Goal: Transaction & Acquisition: Book appointment/travel/reservation

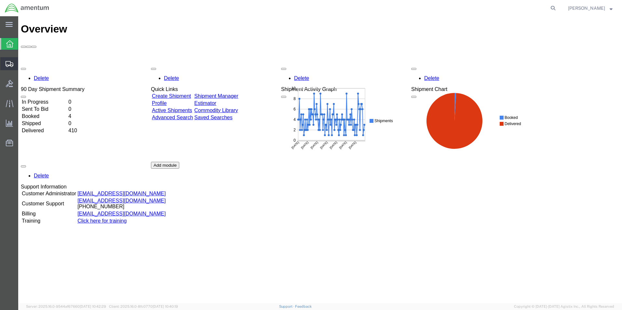
click at [0, 0] on span "Create Shipment" at bounding box center [0, 0] width 0 height 0
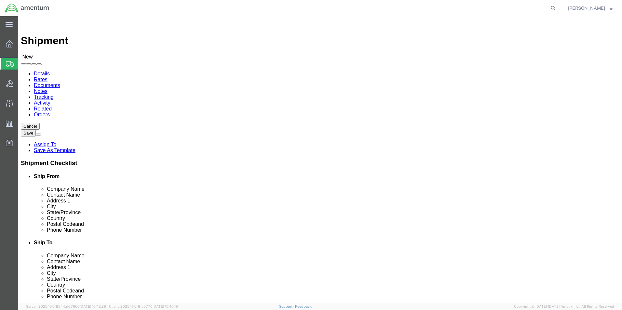
select select
click input "text"
type input "su"
click p "- AMENTUM - ([PERSON_NAME]) [STREET_ADDRESS][PERSON_NAME]"
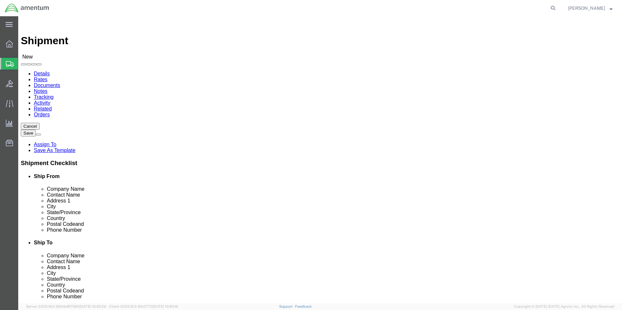
select select "FL"
type input "[PERSON_NAME]"
click input "text"
type input "[PHONE_NUMBER]"
click input "text"
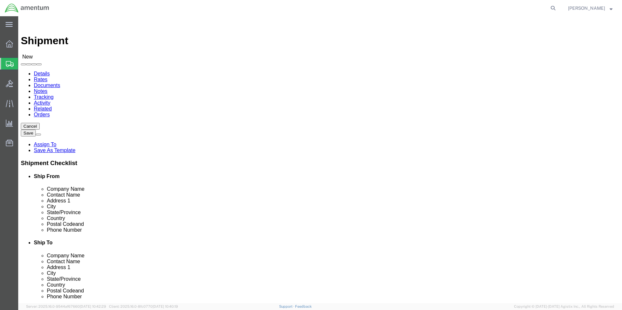
type input "[PERSON_NAME]"
click p "- AMENTUM SERVICE, INC - ([PERSON_NAME]) [STREET_ADDRESS][US_STATE]"
select select "VA"
type input "B"
type input "p"
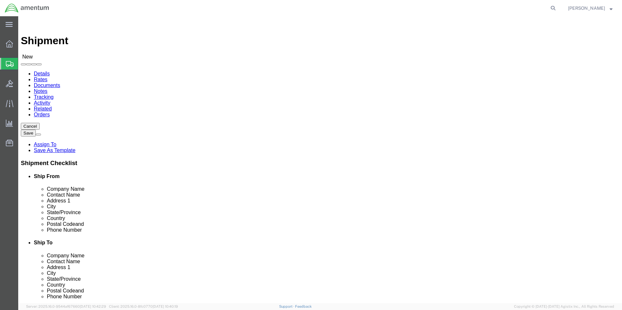
type input "POTT"
click p "- AMENTUM SERVICE, INC - ([PERSON_NAME]) [STREET_ADDRESS][US_STATE]"
select select "VA"
type input "[PERSON_NAME]"
click p "- AMENTUM SERVICE, INC - ([PERSON_NAME]) [STREET_ADDRESS][US_STATE]"
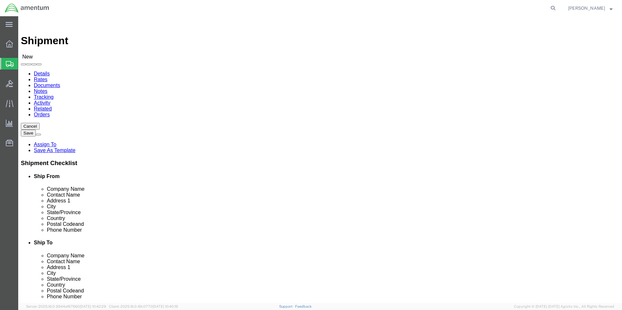
select select "VA"
type input "[PERSON_NAME]"
click p "- AMENTUM SERVICE,INC - ([PERSON_NAME]) [STREET_ADDRESS] [STREET_ADDRESS][US_ST…"
select select "VA"
type input "[PERSON_NAME]"
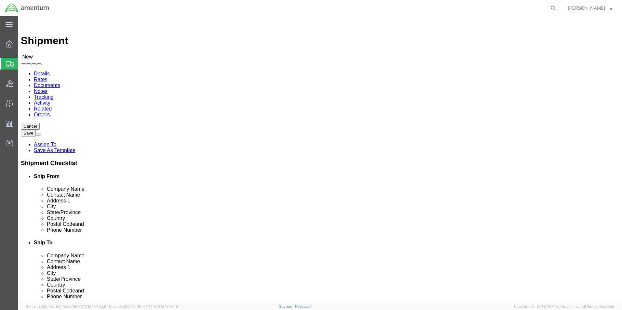
click p "- AMENTUM SERVICE, INC - ([PERSON_NAME]) [STREET_ADDRESS][US_STATE]"
select select "VA"
type input "[PERSON_NAME]"
click p "- AMENTUM SERVICE,INC - ([PERSON_NAME]) [STREET_ADDRESS] [STREET_ADDRESS][US_ST…"
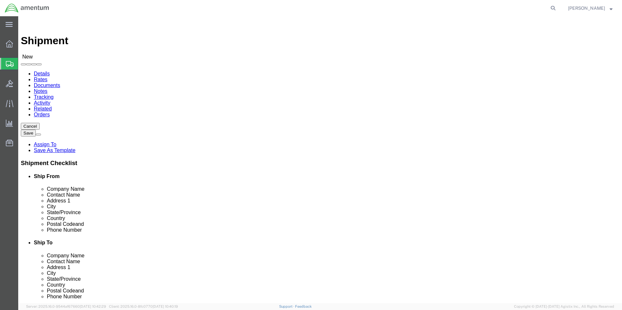
select select "VA"
type input "[PERSON_NAME]"
click input "text"
type input "[PHONE_NUMBER]"
click input "text"
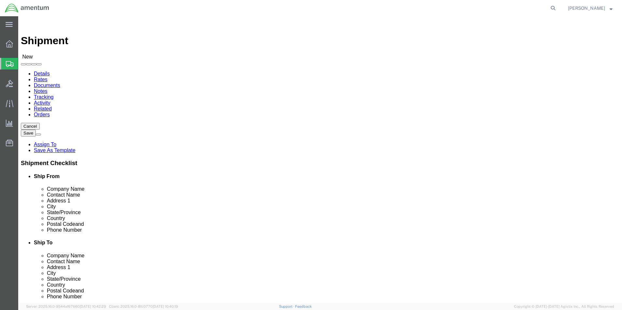
paste input "[PERSON_NAME][EMAIL_ADDRESS][DOMAIN_NAME]"
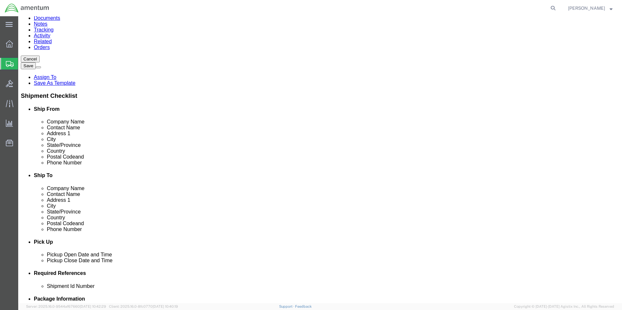
scroll to position [0, 0]
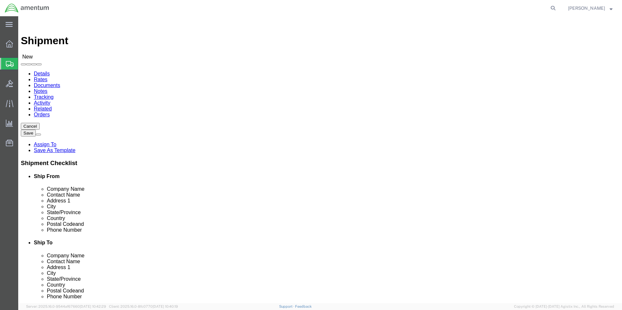
type input "[PERSON_NAME][EMAIL_ADDRESS][DOMAIN_NAME]"
click span
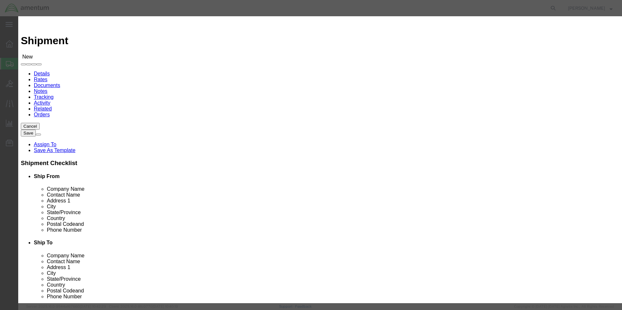
click input "checkbox"
checkbox input "true"
click button "Save"
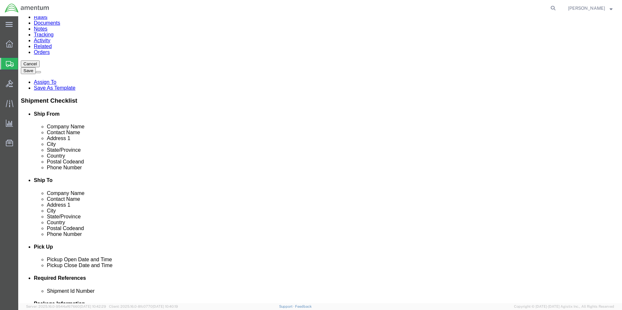
scroll to position [163, 0]
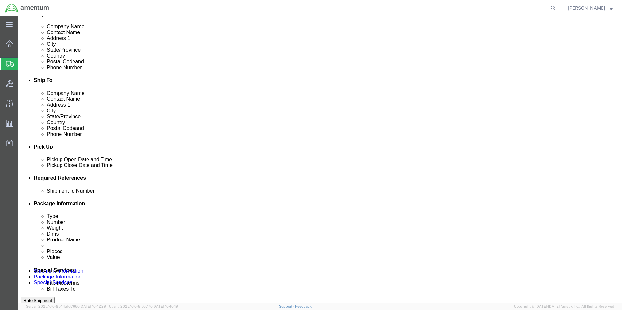
click div "[DATE] 12:00 PM"
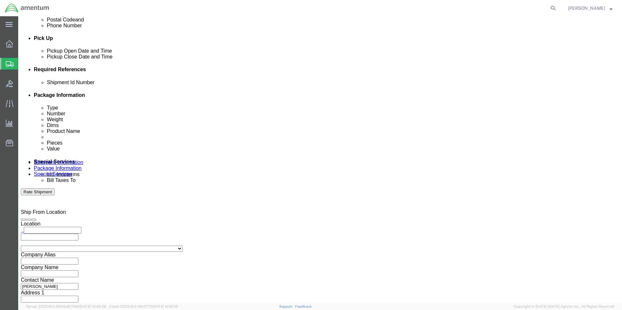
click input "12:00 PM"
type input "3:00 PM"
click button "Apply"
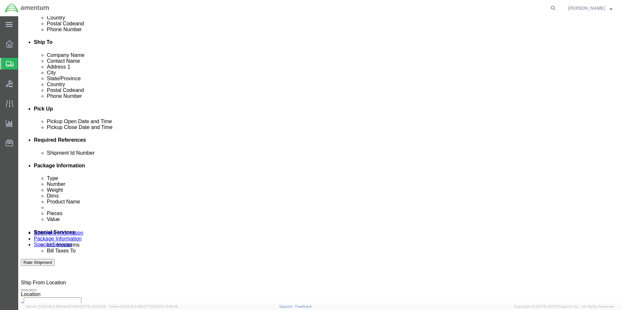
scroll to position [109, 0]
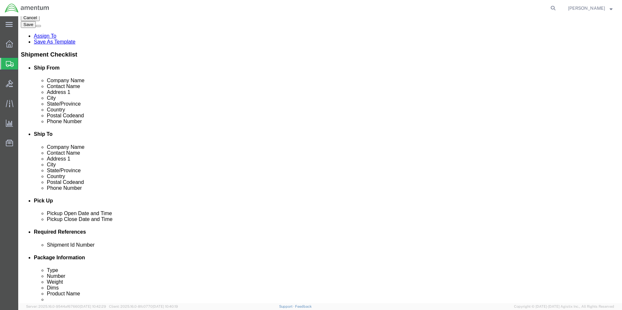
click div
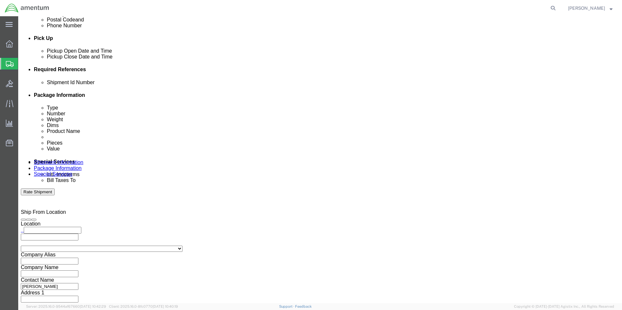
click input "7:00 PM"
type input "7:00 AM"
click button "Apply"
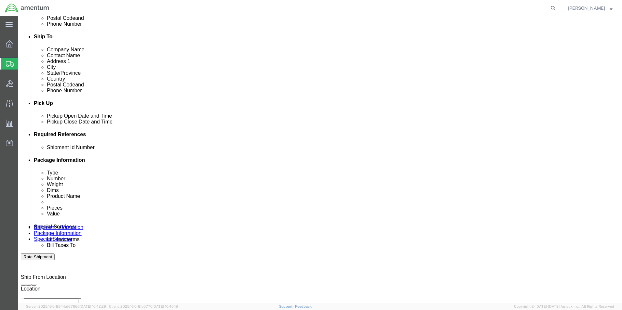
click div "[DATE] 4:00 PM"
click button "Apply"
click div
click input "8:00 AM"
click input "3:00 AM"
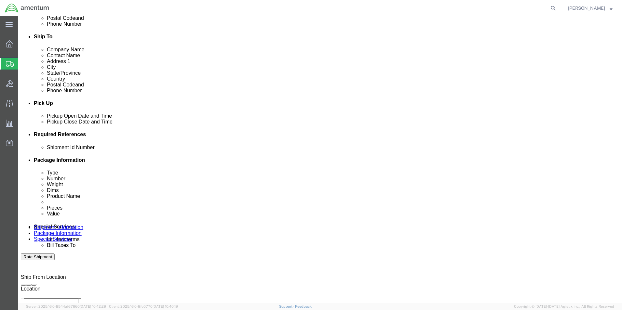
type input "3:00 PM"
click button "Apply"
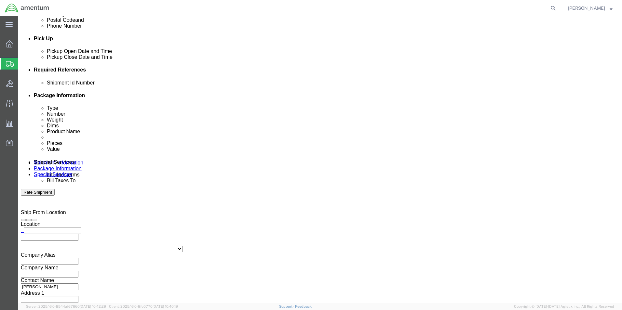
scroll to position [271, 0]
click button "Add reference"
click input "text"
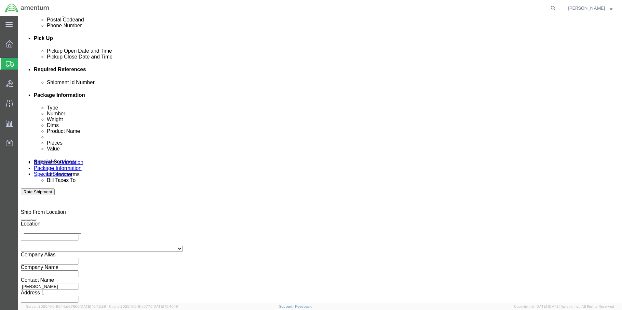
type input "6000"
click select "Select Account Type Activity ID Airline Appointment Number ASN Batch Request # …"
select select "DEPT"
click select "Select Account Type Activity ID Airline Appointment Number ASN Batch Request # …"
click input "text"
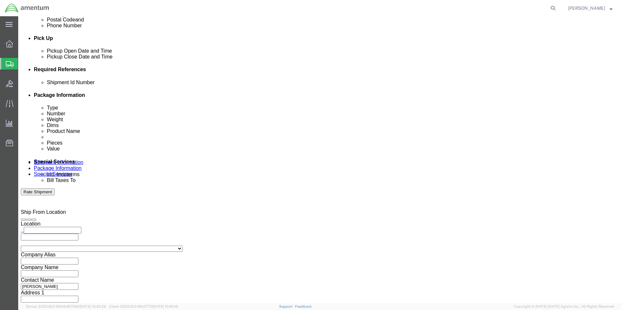
type input "T44"
click select "Select Account Type Activity ID Airline Appointment Number ASN Batch Request # …"
select select "PROJNUM"
click select "Select Account Type Activity ID Airline Appointment Number ASN Batch Request # …"
click input "text"
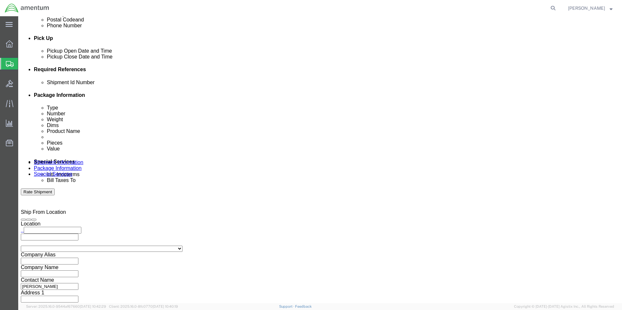
scroll to position [0, 10]
type input "6097.5.034.01.C.FS.0.23O.E00"
click select "Select Account Type Activity ID Airline Appointment Number ASN Batch Request # …"
select select "PCKSLIP"
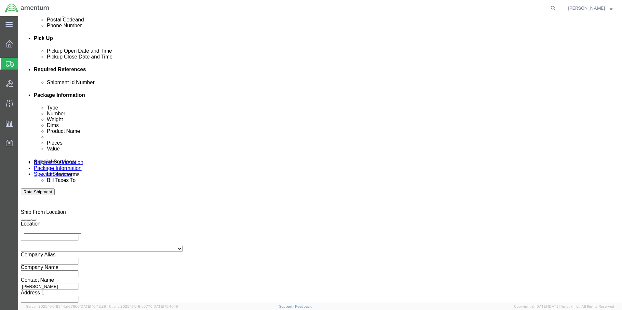
click select "Select Account Type Activity ID Airline Appointment Number ASN Batch Request # …"
click input "text"
type input "157269"
click button "Continue"
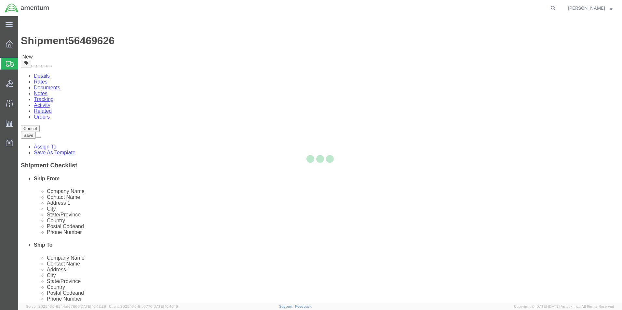
select select "CBOX"
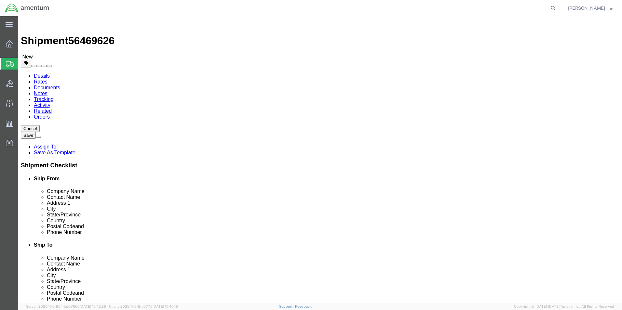
click input "text"
type input "20"
click input "0.00"
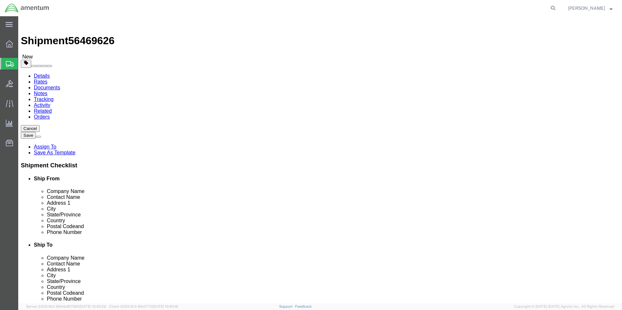
type input "62.00"
click span
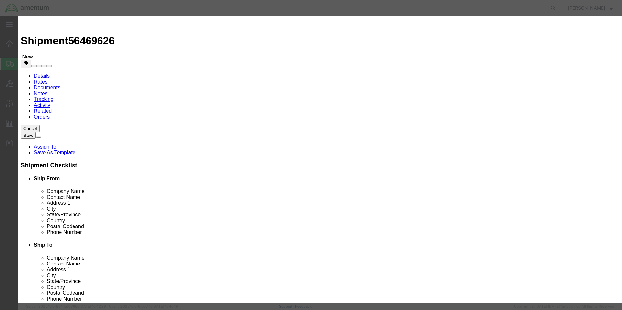
click input "text"
type input "A/C PARTS"
select select "US"
click input "0"
type input "2"
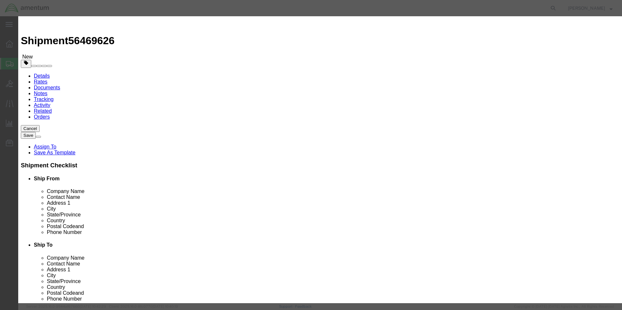
click label "Shipping Temperature"
click input "text"
type input "2000"
click button "Save & Close"
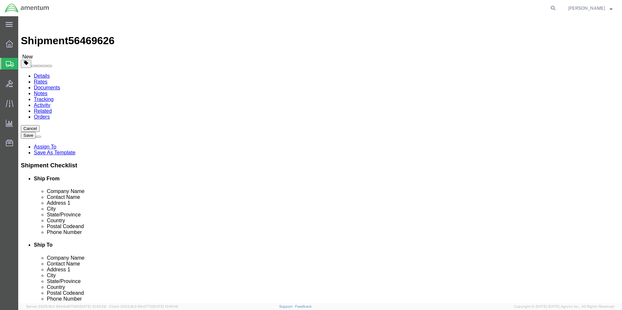
click link "Add Package"
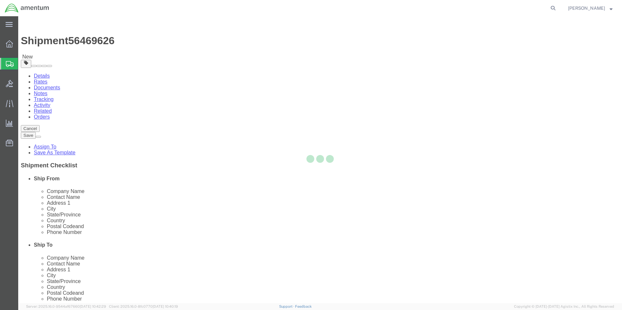
select select "CBOX"
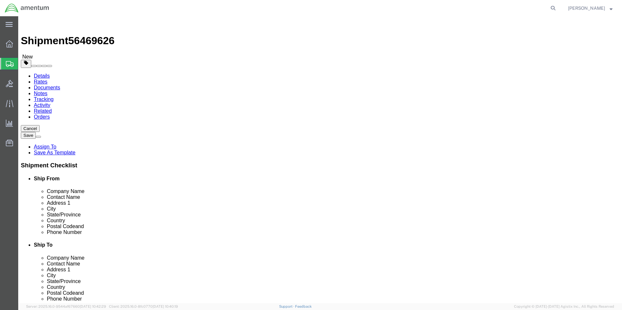
click input "text"
type input "20"
click input "0.00"
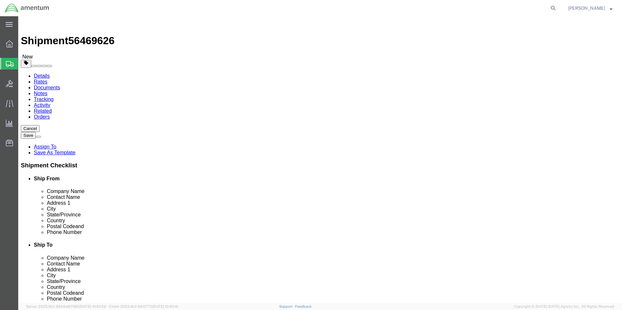
type input "63.00"
click link "Add Content"
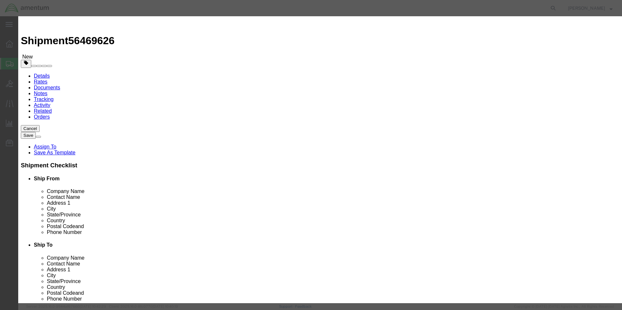
click input "text"
type input "A/C PARTS"
select select "US"
click input "0"
type input "2"
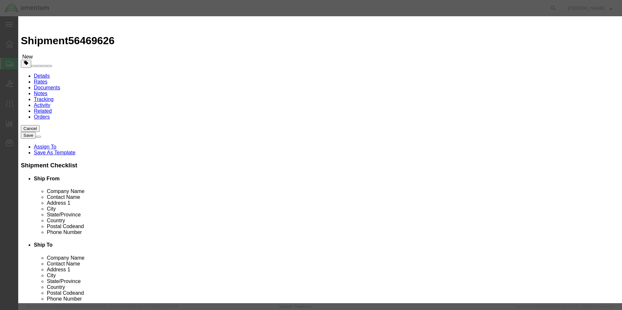
click input "text"
type input "2000"
click button "Save & Close"
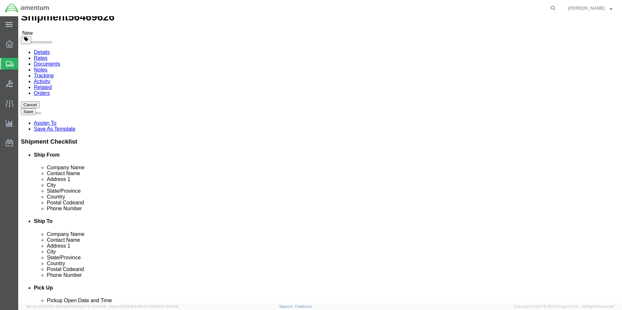
scroll to position [43, 0]
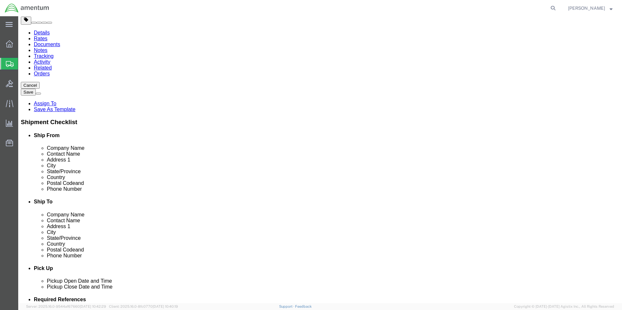
click link "Add Package"
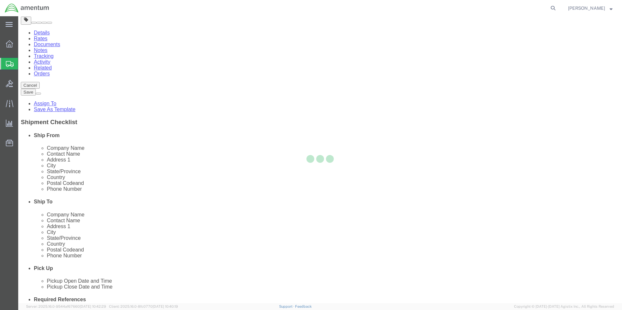
scroll to position [0, 0]
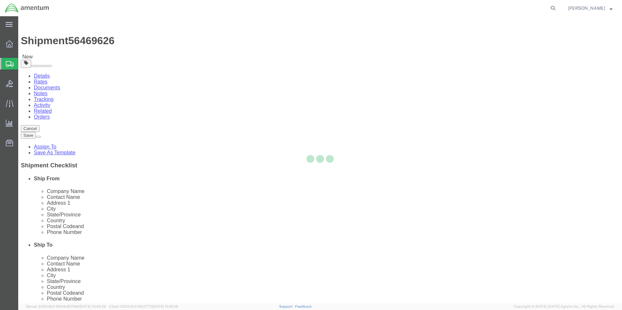
select select "CBOX"
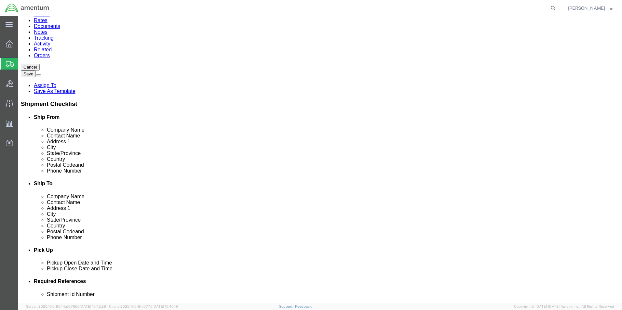
scroll to position [117, 0]
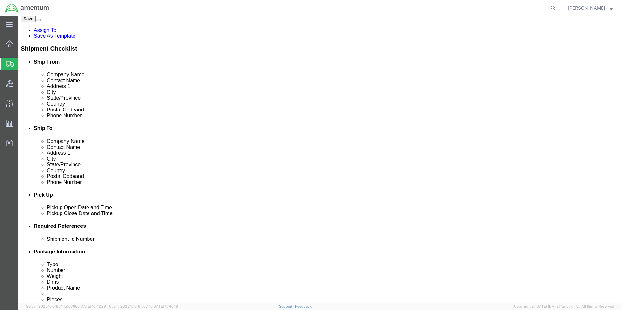
click input "text"
type input "10"
click input "0.00"
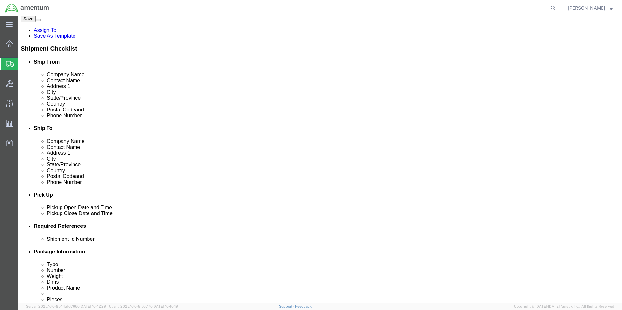
type input "4.00"
click link "Add Content"
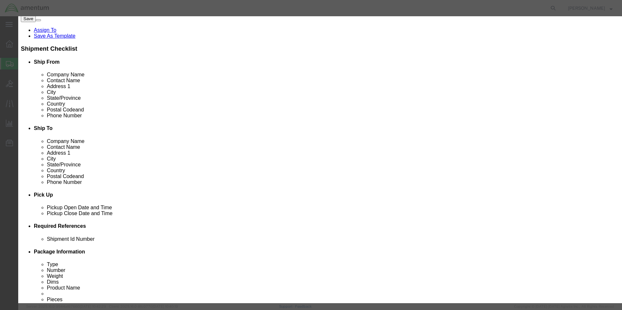
click input "text"
type input "A/C PARTS"
select select "US"
click input "0"
type input "2"
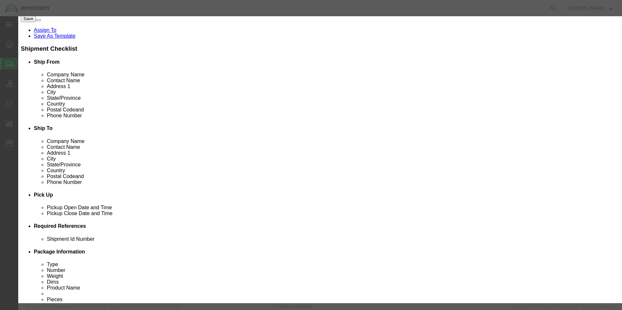
type input "3"
click div "GL Reference Select Account Type Activity ID Airline Appointment Number ASN Bat…"
click input "text"
type input "1000"
click button "Save & Close"
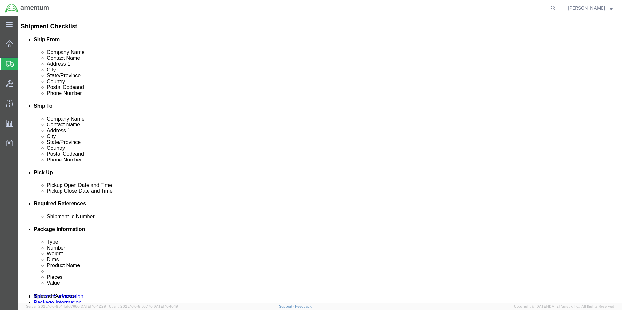
scroll to position [149, 0]
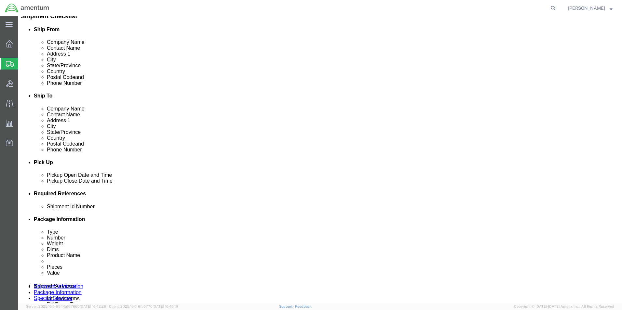
click button "Rate Shipment"
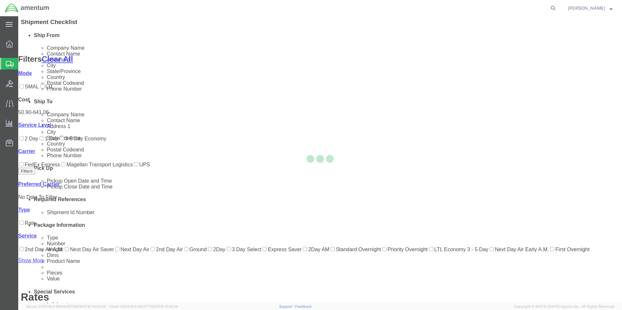
scroll to position [50, 0]
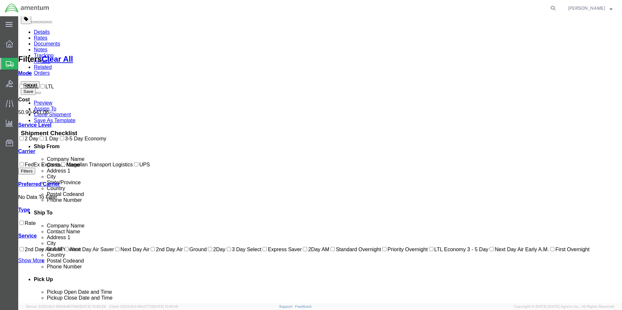
checkbox input "true"
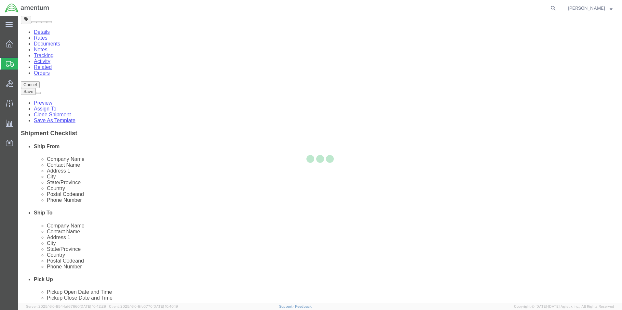
scroll to position [0, 0]
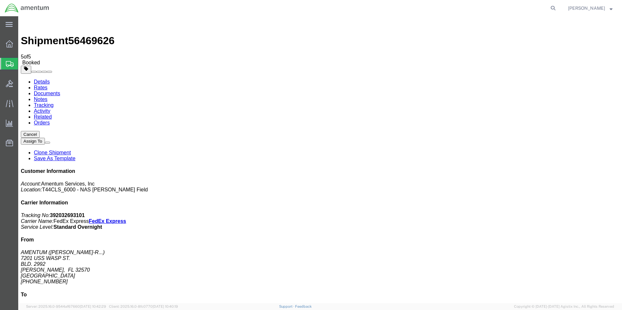
checkbox input "true"
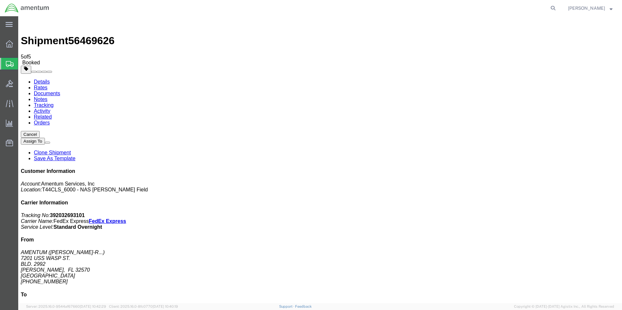
click at [0, 0] on span "Create Shipment" at bounding box center [0, 0] width 0 height 0
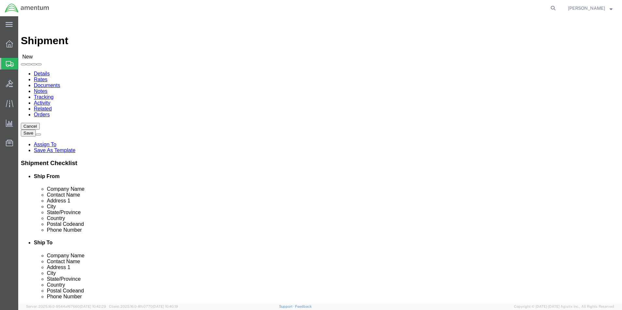
click input "text"
type input "s"
type input "SU"
click p "- AMENTUM - ([PERSON_NAME]) [STREET_ADDRESS][PERSON_NAME]"
select select "FL"
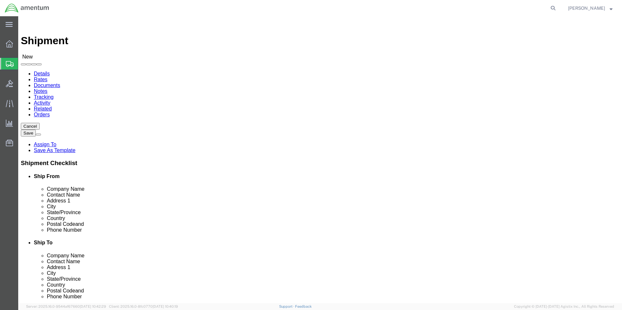
type input "[PERSON_NAME]"
click input "text"
type input "[PHONE_NUMBER]"
click span
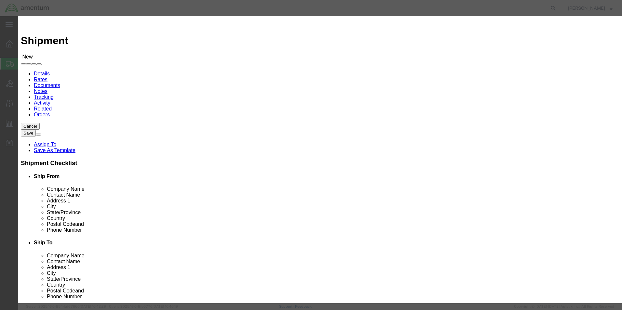
click input "checkbox"
checkbox input "true"
click button "Save"
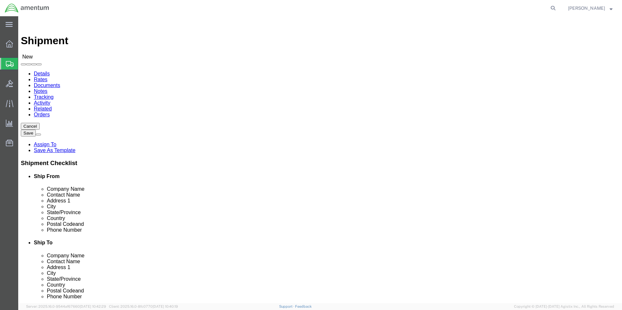
click input "text"
type input "POTTER"
click p "- AMENTUM SERVICE,INC - ([PERSON_NAME]) [STREET_ADDRESS] [STREET_ADDRESS][US_ST…"
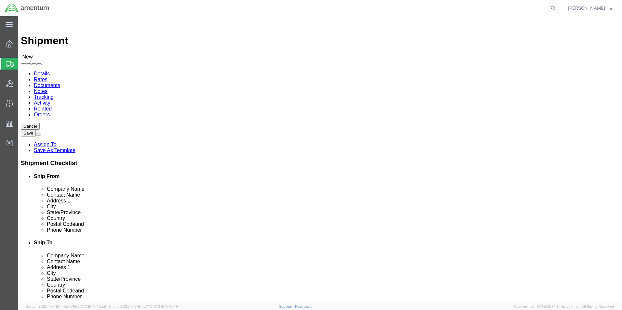
select select "VA"
type input "[PERSON_NAME]"
click p "- AMENTUM SERVICE,INC - ([PERSON_NAME]) [STREET_ADDRESS] [STREET_ADDRESS][US_ST…"
select select "VA"
type input "[PERSON_NAME]"
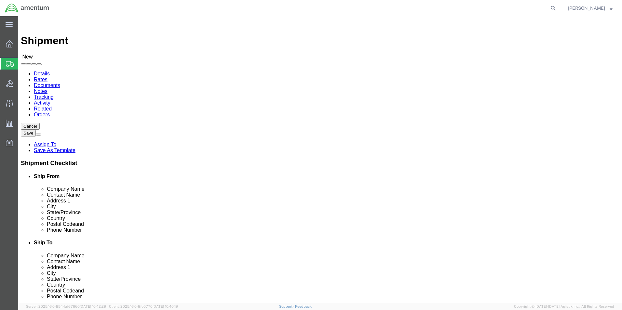
click p "- AMENTUM SERVICE,INC - ([PERSON_NAME]) [STREET_ADDRESS] [STREET_ADDRESS][US_ST…"
select select "VA"
type input "[PERSON_NAME]"
click p "- AMENTUM SERVICE,INC - ([PERSON_NAME]) [STREET_ADDRESS] [STREET_ADDRESS][US_ST…"
select select "VA"
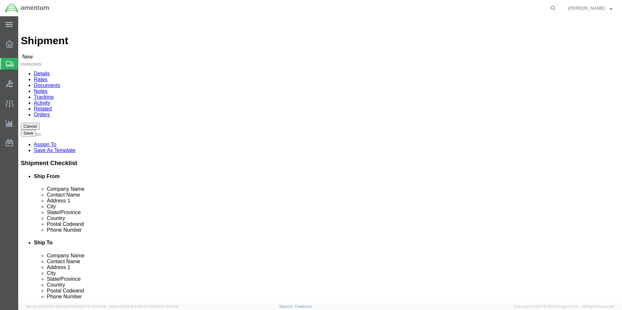
type input "[PERSON_NAME]"
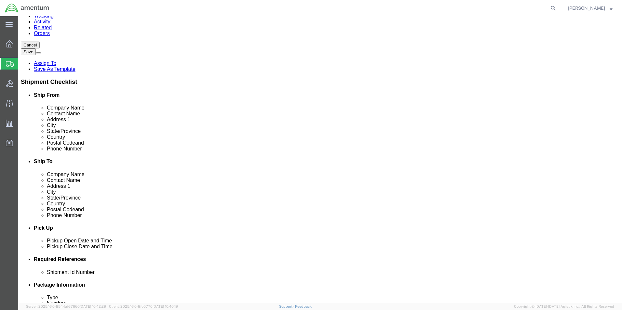
scroll to position [65, 0]
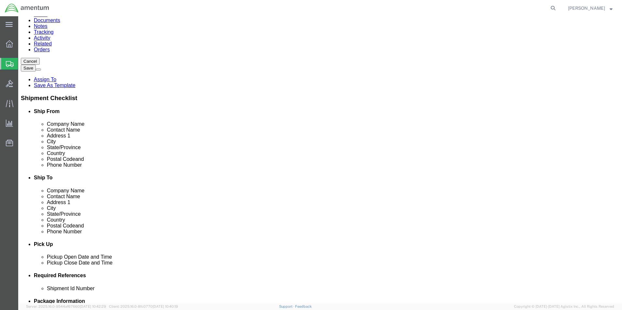
click p "- AMENTUM SERVICE, INC - ([PERSON_NAME]) [STREET_ADDRESS][US_STATE]"
select select "VA"
type input "[PERSON_NAME]"
click input "text"
type input "[PHONE_NUMBER]"
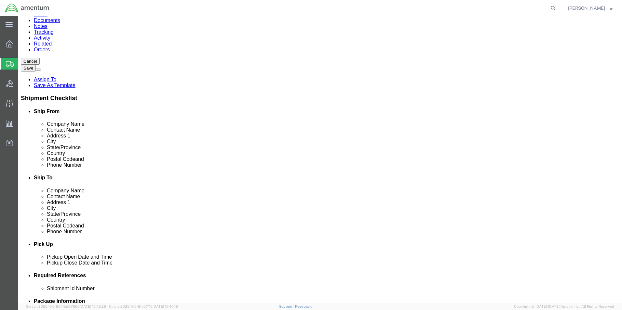
click input "text"
paste input "[PERSON_NAME][EMAIL_ADDRESS][DOMAIN_NAME]"
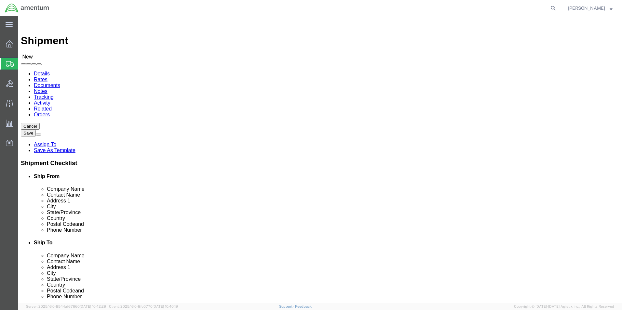
type input "[PERSON_NAME][EMAIL_ADDRESS][DOMAIN_NAME]"
click span
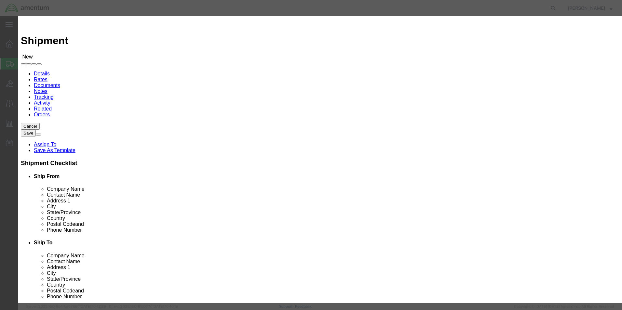
click input "checkbox"
checkbox input "true"
click button "Save"
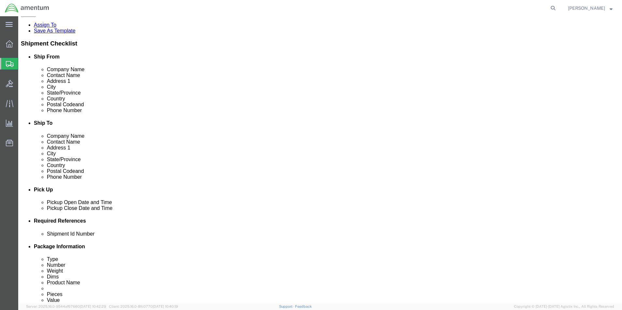
scroll to position [163, 0]
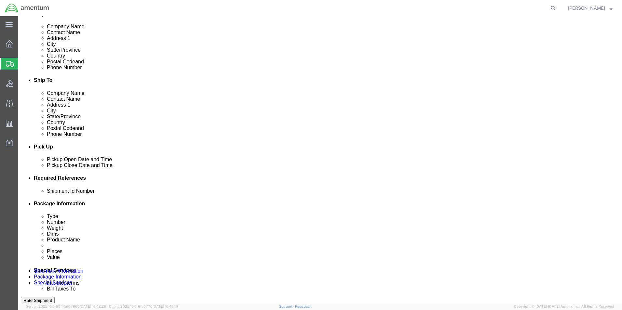
click div "[DATE] 12:00 PM"
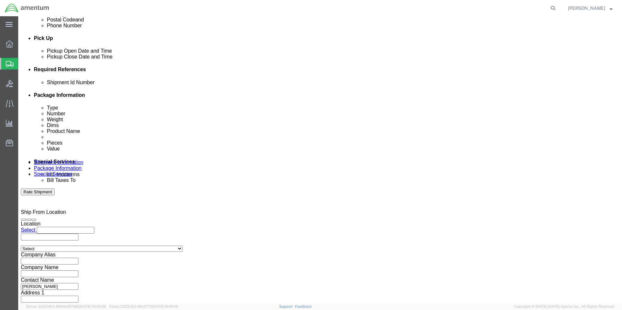
click input "12:00 PM"
type input "3:00 PM"
click button "Apply"
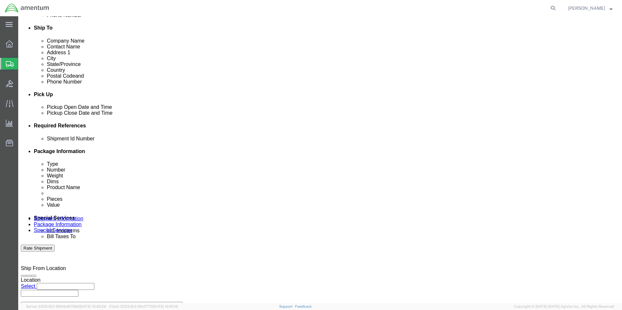
scroll to position [141, 0]
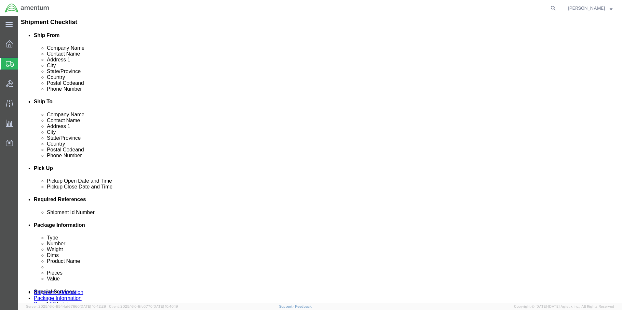
click div
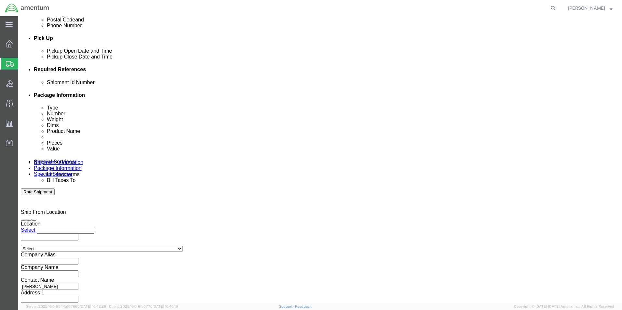
click input "4:00 PM"
click input "7:00 PM"
type input "7:00 AM"
click button "Apply"
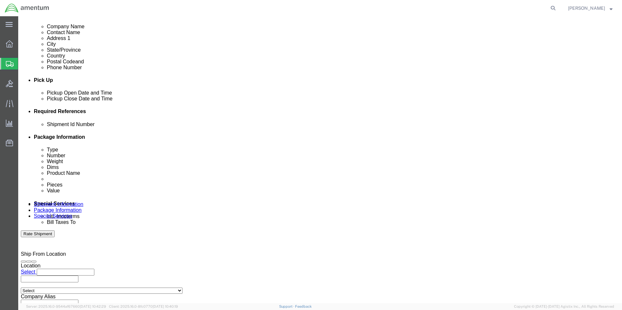
scroll to position [174, 0]
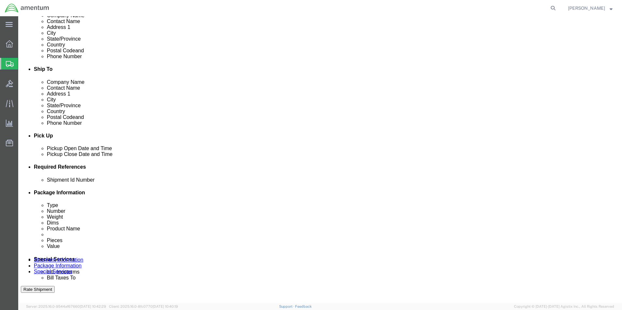
click div
click input "8:00 AM"
click input "3:00 AM"
type input "3:00 PM"
click button "Apply"
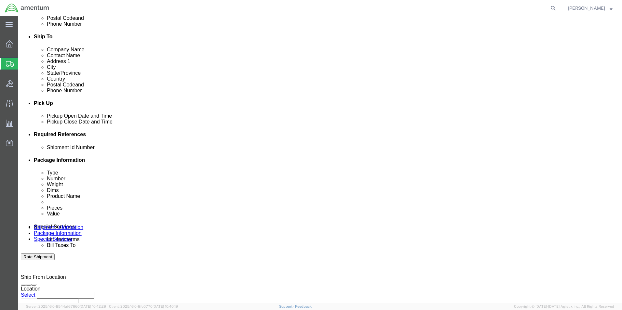
scroll to position [271, 0]
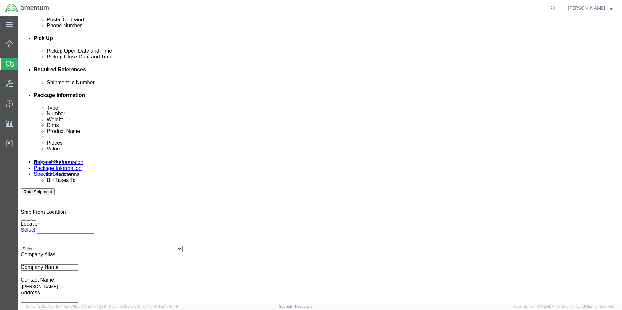
click button "Add reference"
click input "text"
type input "6000"
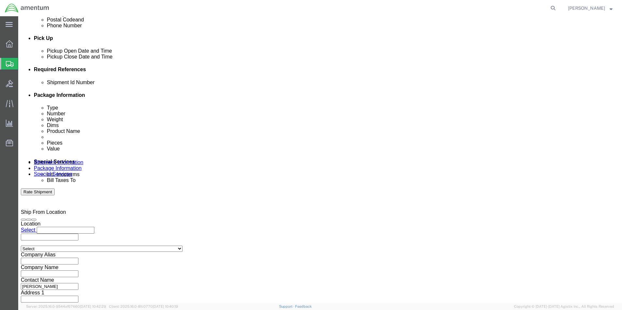
click select "Select Account Type Activity ID Airline Appointment Number ASN Batch Request # …"
select select "DEPT"
click select "Select Account Type Activity ID Airline Appointment Number ASN Batch Request # …"
click input "text"
type input "T44"
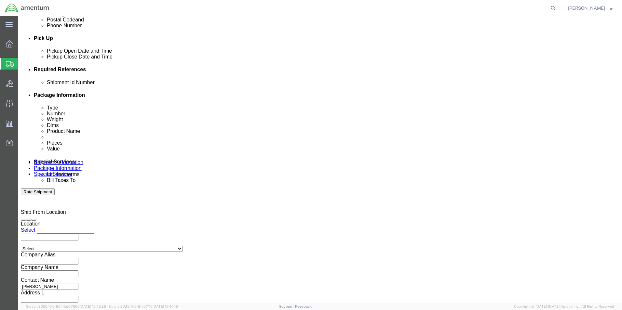
click select "Select Account Type Activity ID Airline Appointment Number ASN Batch Request # …"
select select "PROJNUM"
click select "Select Account Type Activity ID Airline Appointment Number ASN Batch Request # …"
click input "text"
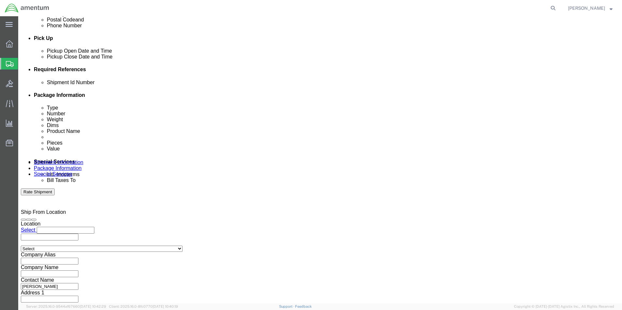
type input "6097.5.034.01.C.FS.0.23O.E00"
click select "Select Account Type Activity ID Airline Appointment Number ASN Batch Request # …"
select select "PCKSLIP"
click select "Select Account Type Activity ID Airline Appointment Number ASN Batch Request # …"
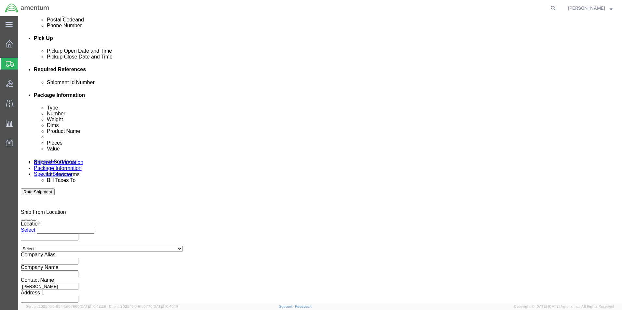
click input "text"
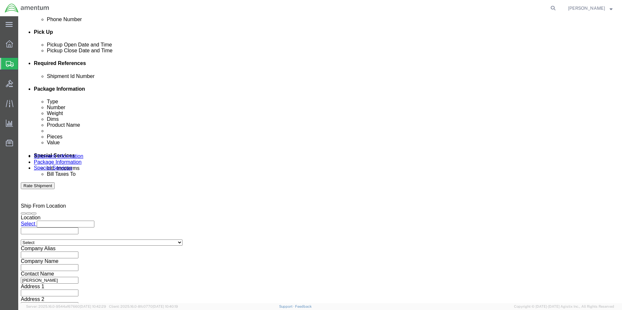
scroll to position [284, 0]
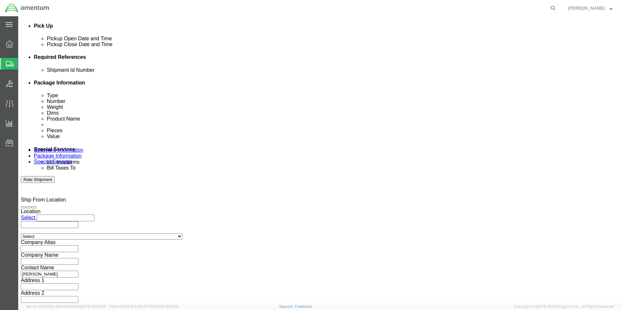
type input "157269"
click button "Continue"
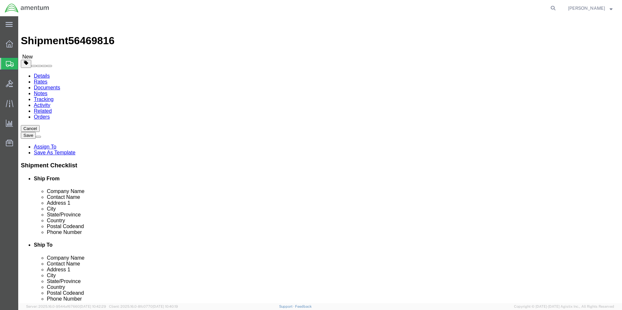
click select "Select BCK Boxes Bale(s) Basket(s) Bolt(s) Bottle(s) Buckets Bulk Bundle(s) Can…"
select select "PSNS"
click select "Select BCK Boxes Bale(s) Basket(s) Bolt(s) Bottle(s) Buckets Bulk Bundle(s) Can…"
click input "text"
type input "48"
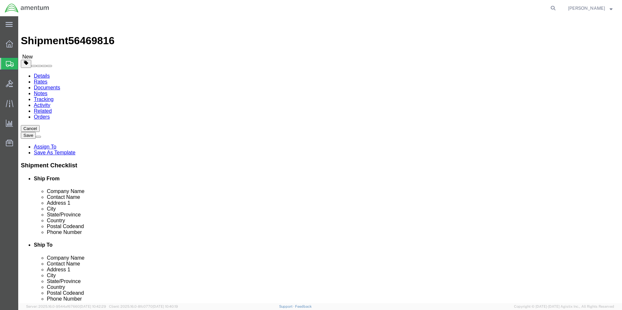
type input "40"
type input "33"
click input "0.00"
type input "110.00"
click div "Package Type Select BCK Boxes Bale(s) Basket(s) Bolt(s) Bottle(s) Buckets Bulk …"
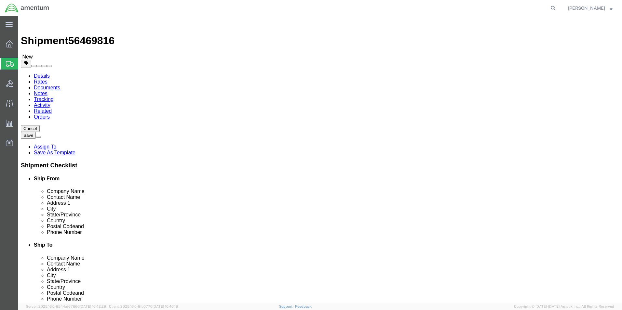
click link "Add Content"
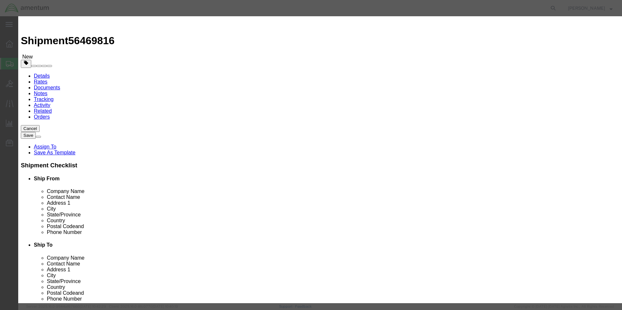
click input "text"
type input "A/C PARTS"
select select "US"
click input "0"
type input "1"
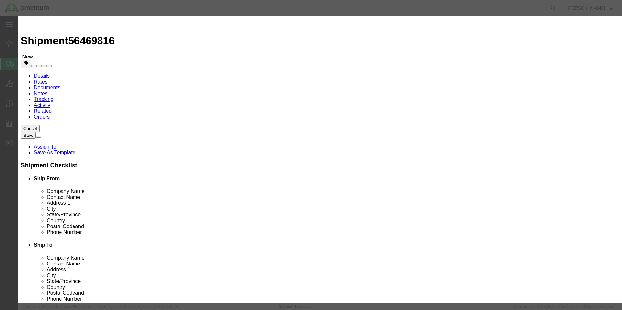
click div "GL Reference Select Account Type Activity ID Airline Appointment Number ASN Bat…"
click input "text"
click div "Product Name A/C PARTS Pieces 1 Select Bag Barrels 100Board Feet Bottle Box Bli…"
click input "50000."
type input "50000"
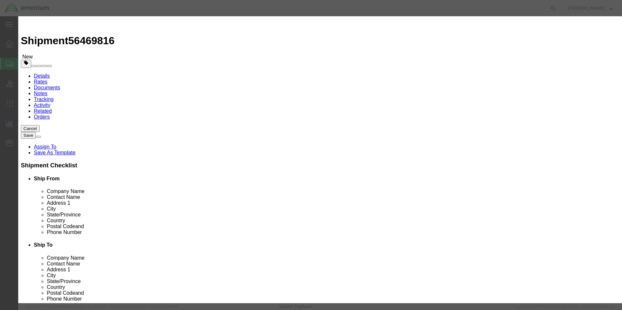
click select "Select 50 55 60 65 70 85 92.5 100 125 175 250 300 400"
select select "100"
click select "Select 50 55 60 65 70 85 92.5 100 125 175 250 300 400"
click textarea
type textarea "DO NOT STACK"
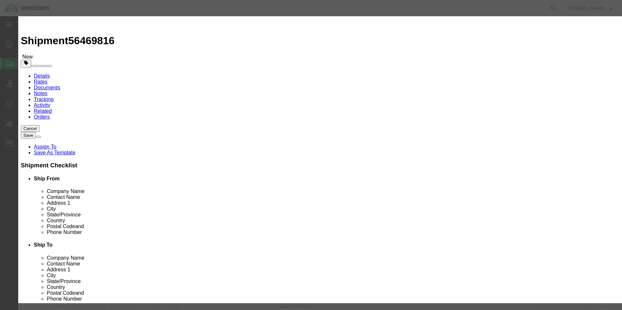
click div "GL Reference Select Account Type Activity ID Airline Appointment Number ASN Bat…"
click button "Save & Close"
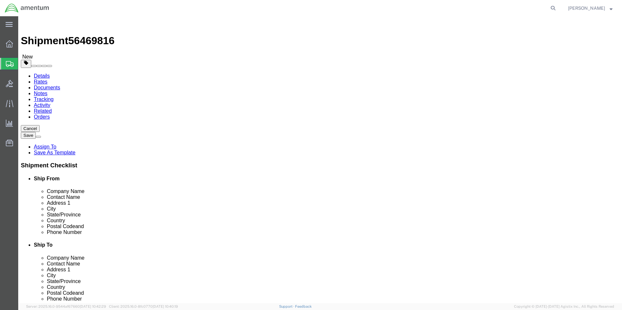
click button "Rate Shipment"
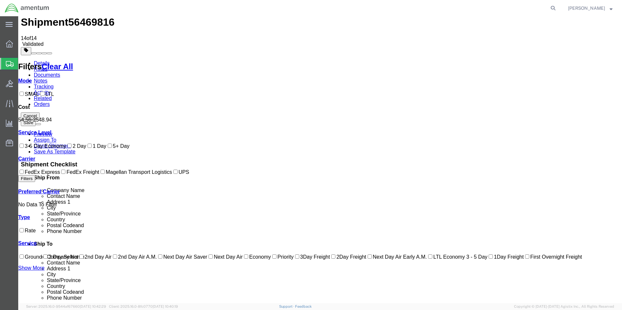
scroll to position [27, 0]
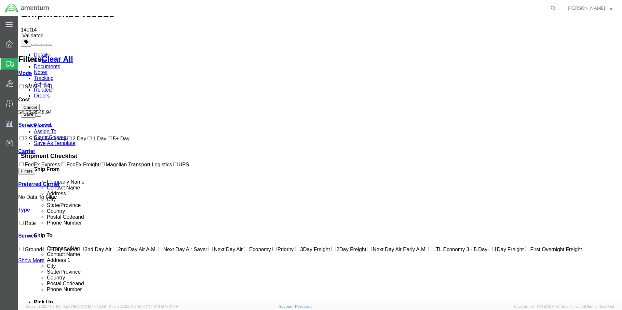
checkbox input "true"
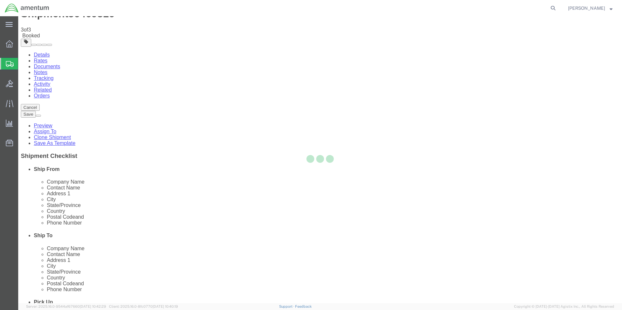
scroll to position [0, 0]
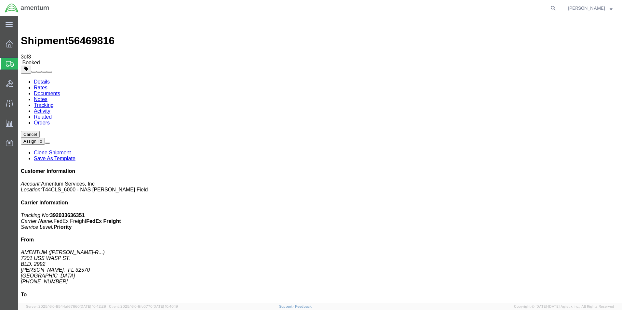
checkbox input "true"
